Goal: Task Accomplishment & Management: Manage account settings

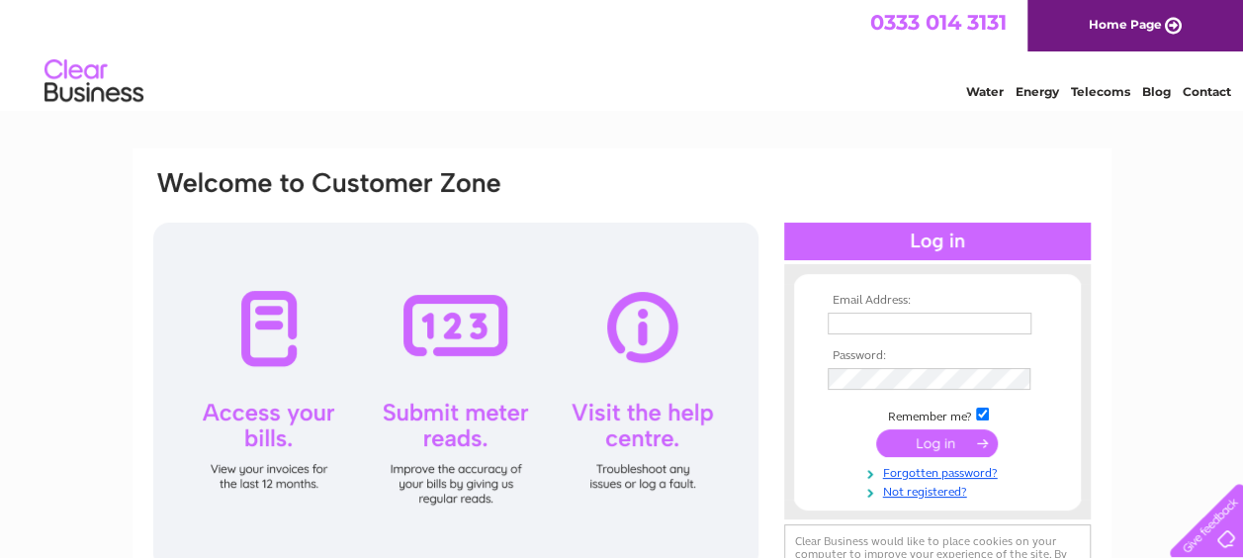
click at [944, 322] on input "text" at bounding box center [930, 323] width 204 height 22
type input "timjclark@live.co.uk"
click at [941, 442] on input "submit" at bounding box center [937, 443] width 122 height 28
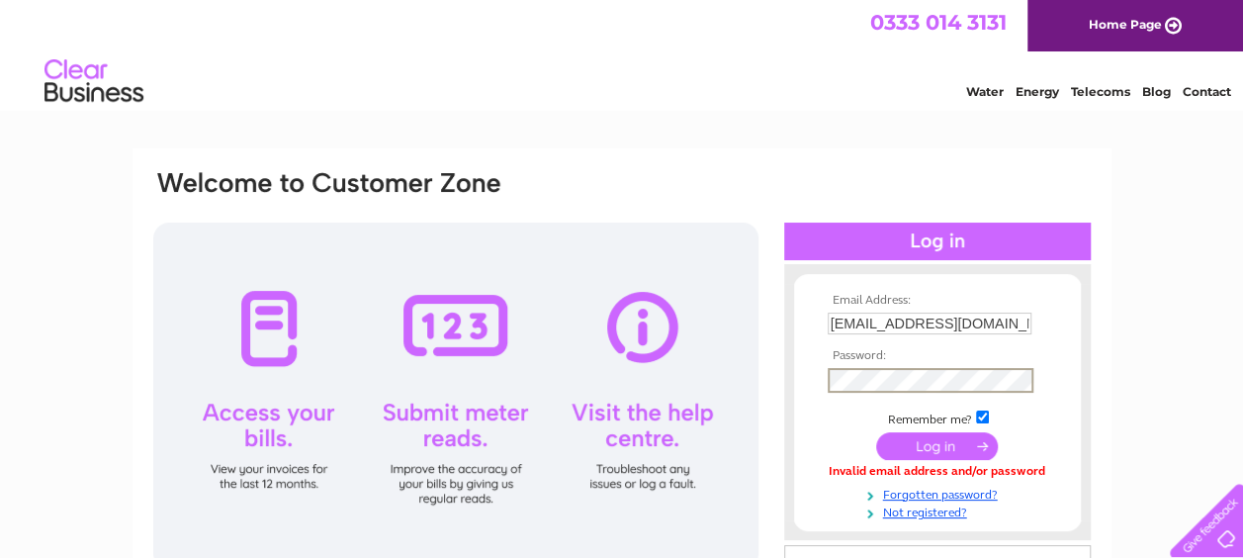
click at [920, 445] on input "submit" at bounding box center [937, 446] width 122 height 28
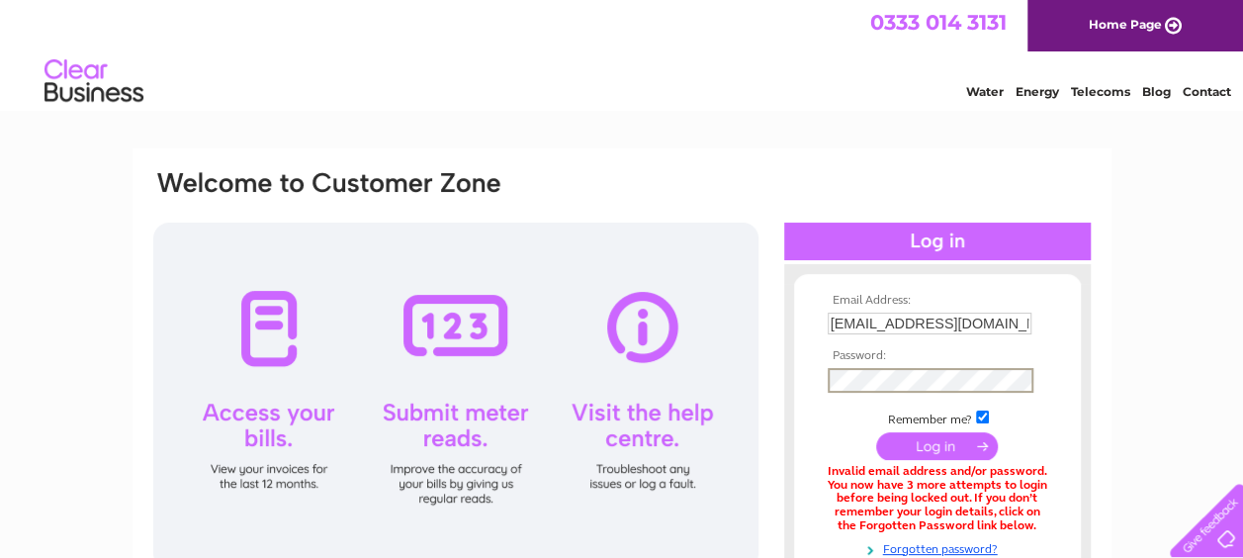
click at [918, 441] on input "submit" at bounding box center [937, 446] width 122 height 28
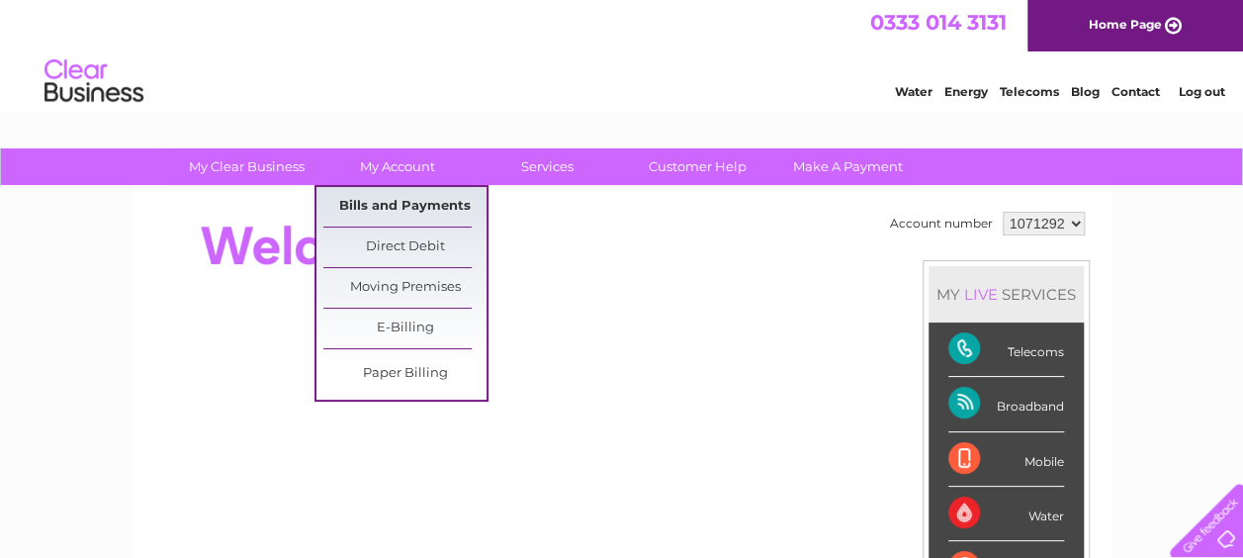
click at [367, 199] on link "Bills and Payments" at bounding box center [404, 207] width 163 height 40
click at [354, 194] on link "Bills and Payments" at bounding box center [404, 207] width 163 height 40
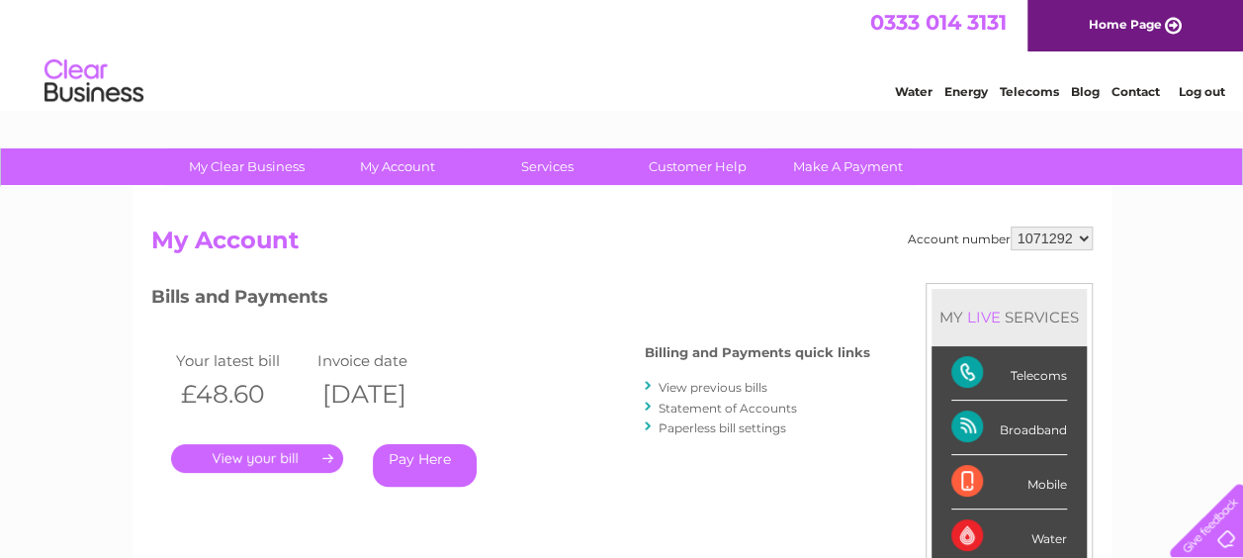
click at [241, 451] on link "." at bounding box center [257, 458] width 172 height 29
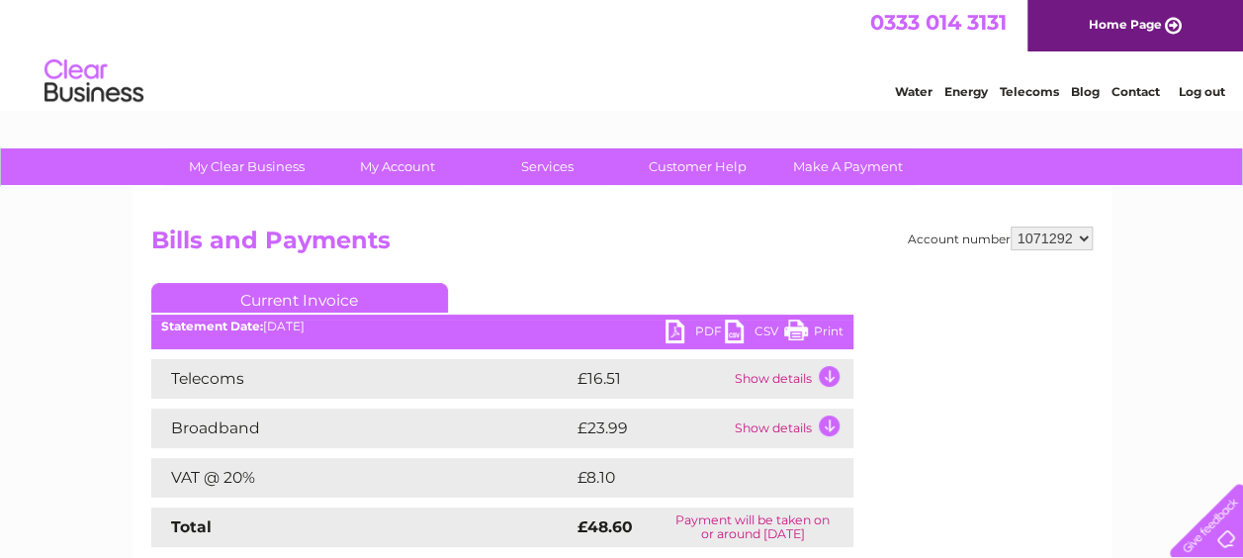
click at [811, 332] on link "Print" at bounding box center [813, 333] width 59 height 29
click at [1200, 87] on link "Log out" at bounding box center [1201, 91] width 46 height 15
